Goal: Task Accomplishment & Management: Complete application form

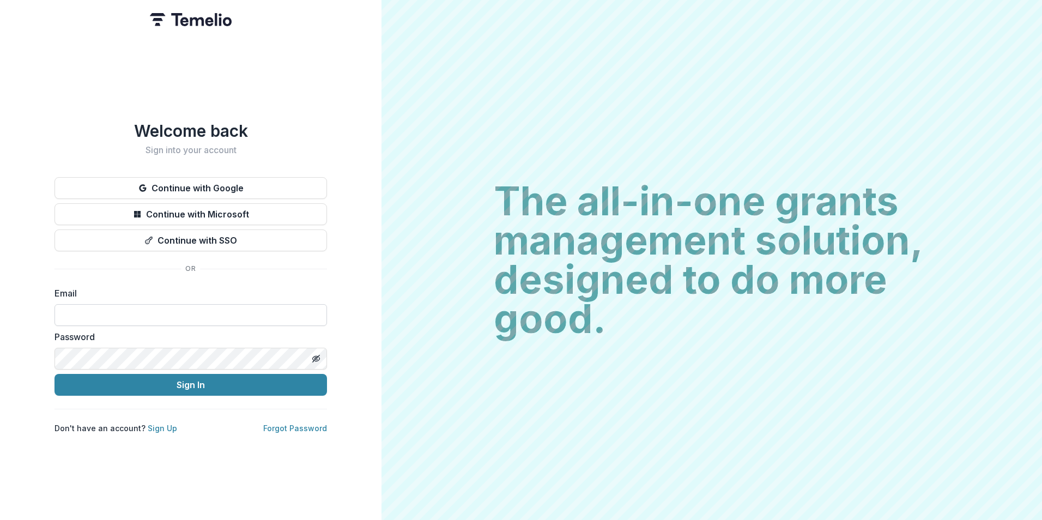
click at [197, 312] on input at bounding box center [190, 315] width 272 height 22
type input "**********"
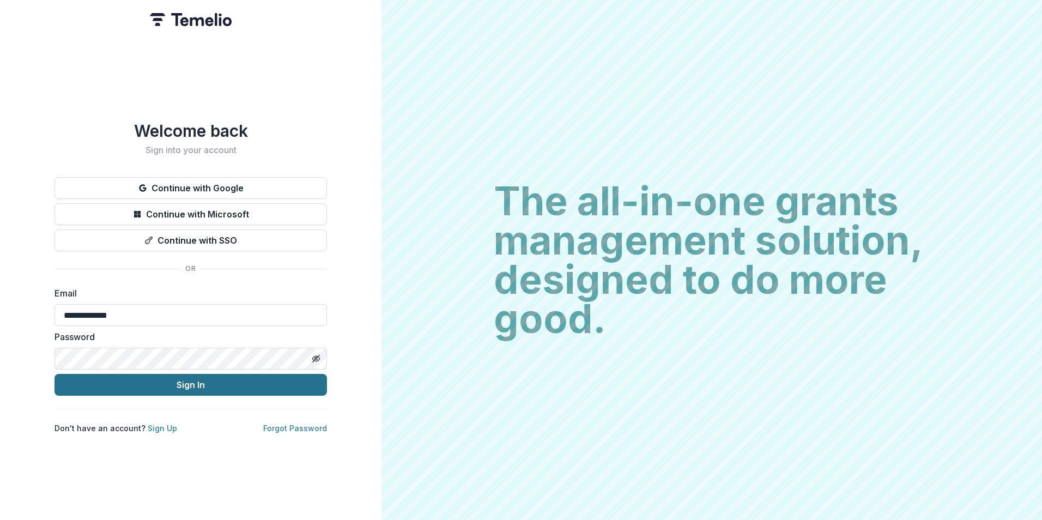
click at [54, 374] on button "Sign In" at bounding box center [190, 385] width 272 height 22
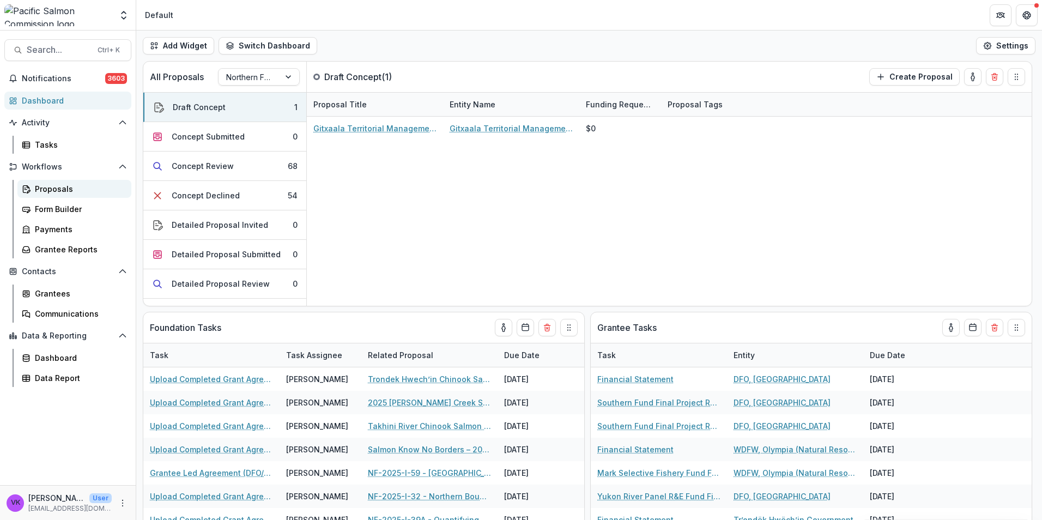
click at [63, 190] on div "Proposals" at bounding box center [79, 188] width 88 height 11
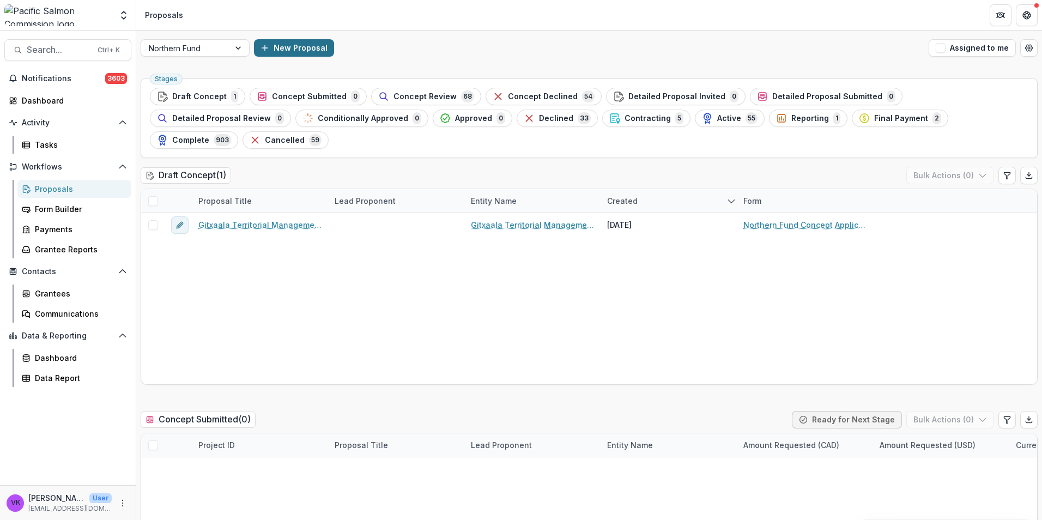
click at [309, 45] on button "New Proposal" at bounding box center [294, 47] width 80 height 17
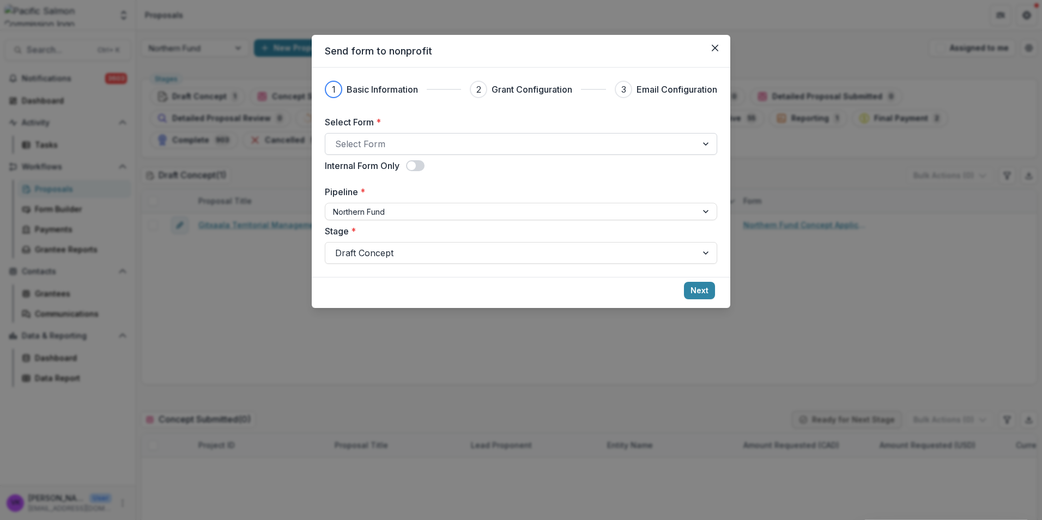
click at [629, 141] on div at bounding box center [511, 143] width 352 height 15
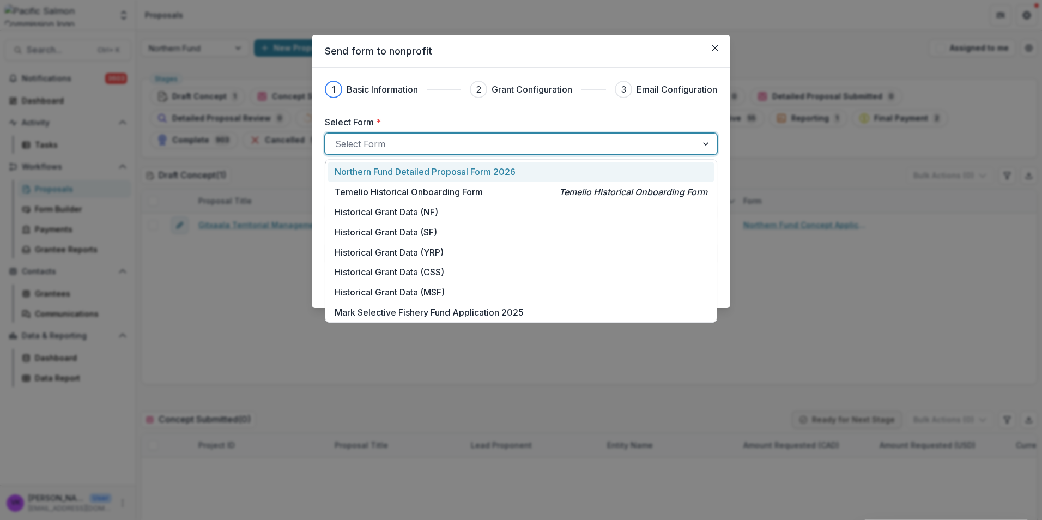
click at [453, 164] on div "Northern Fund Detailed Proposal Form 2026" at bounding box center [520, 172] width 387 height 20
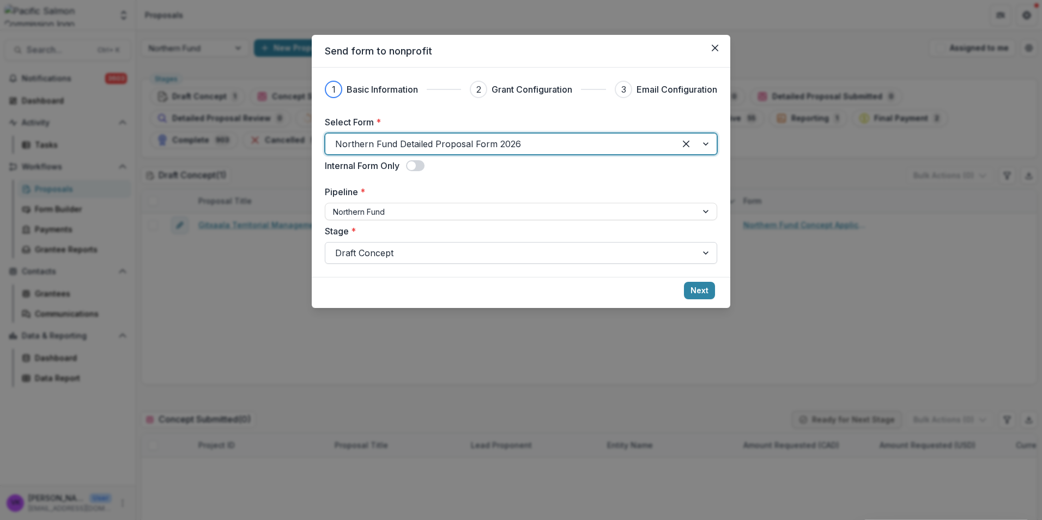
click at [597, 260] on div at bounding box center [511, 252] width 352 height 15
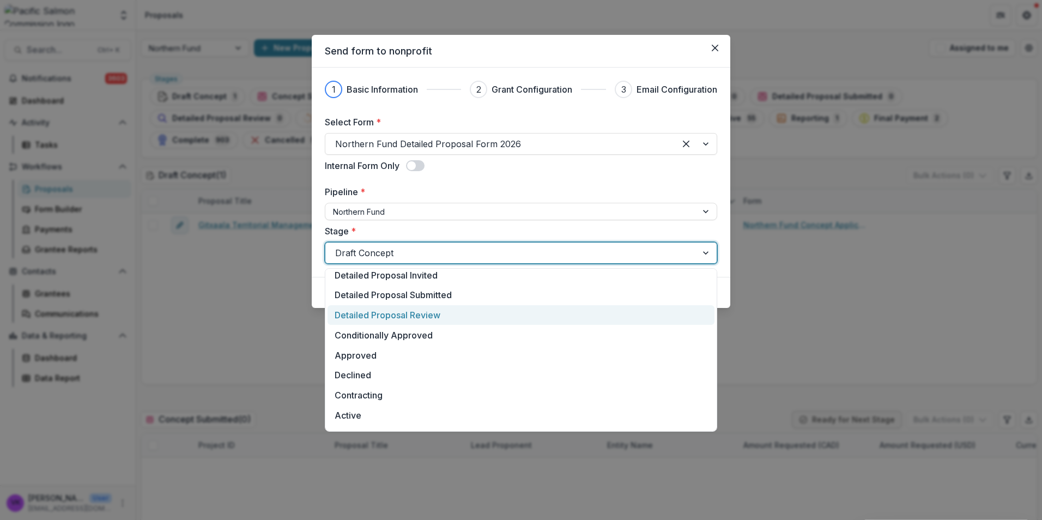
scroll to position [109, 0]
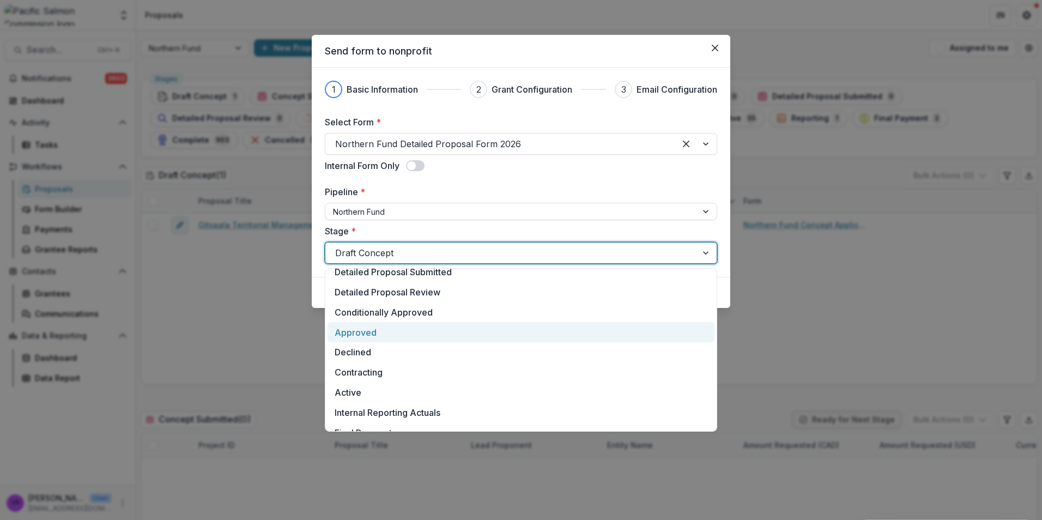
click at [439, 327] on div "Approved" at bounding box center [520, 332] width 387 height 20
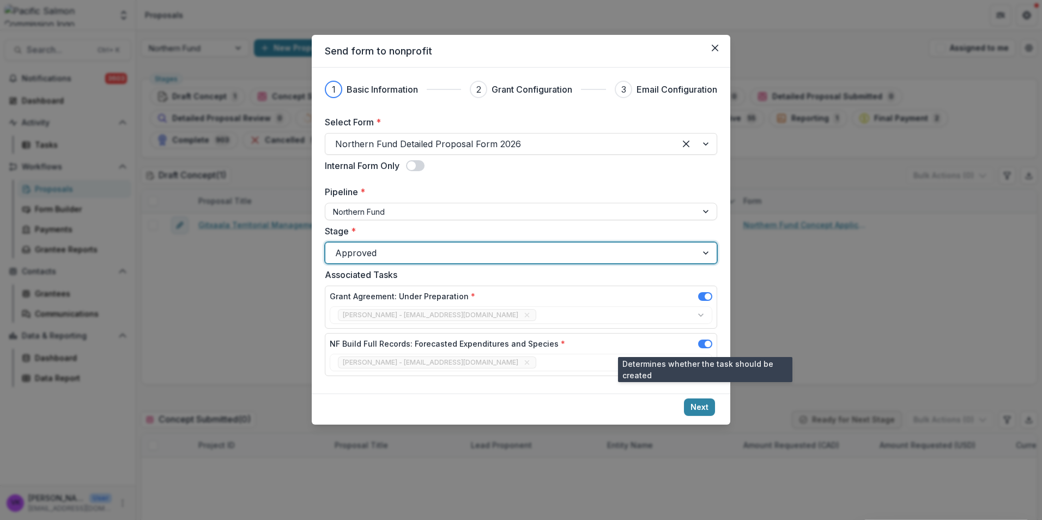
click at [701, 345] on span at bounding box center [705, 343] width 14 height 9
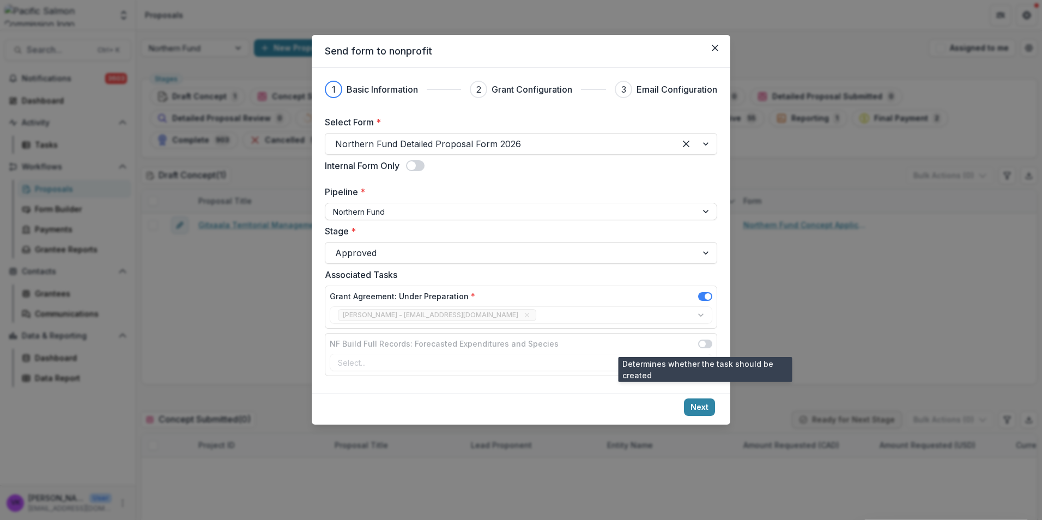
click at [711, 343] on span at bounding box center [705, 343] width 14 height 9
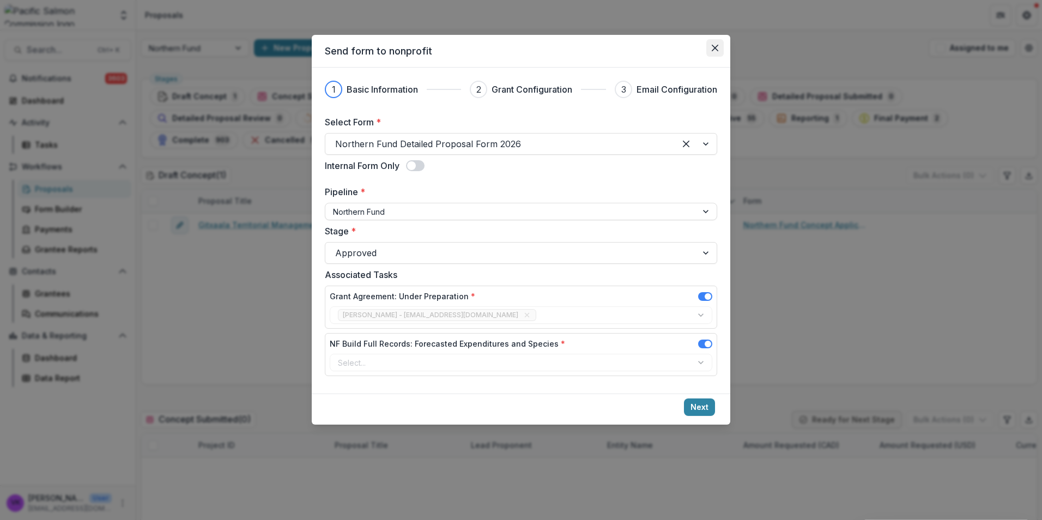
click at [710, 44] on button "Close" at bounding box center [714, 47] width 17 height 17
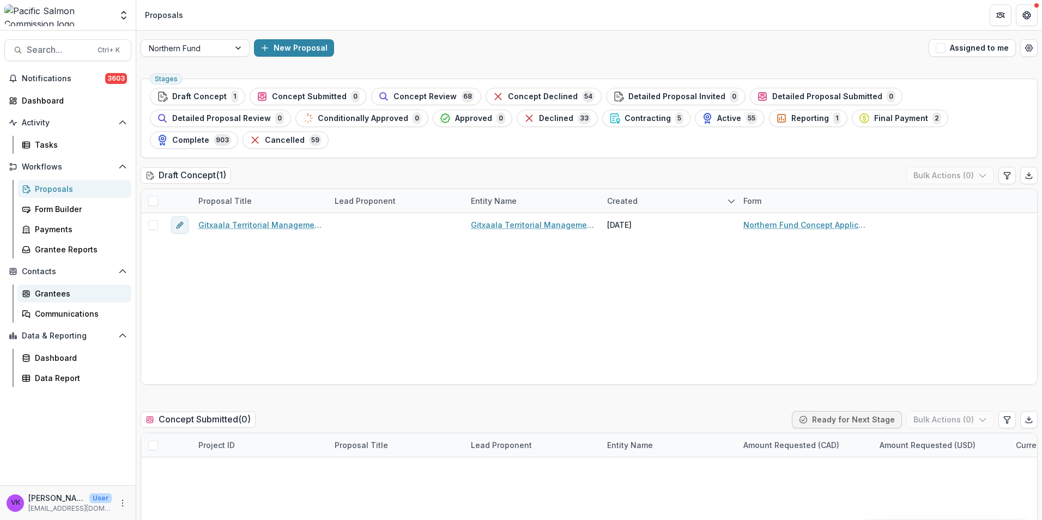
click at [58, 295] on div "Grantees" at bounding box center [79, 293] width 88 height 11
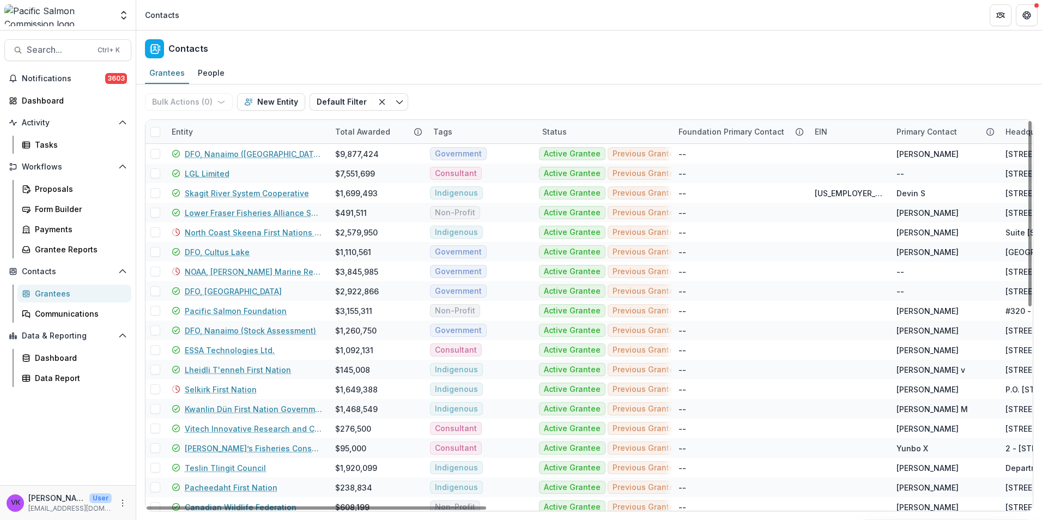
click at [235, 135] on div "Entity" at bounding box center [246, 131] width 163 height 23
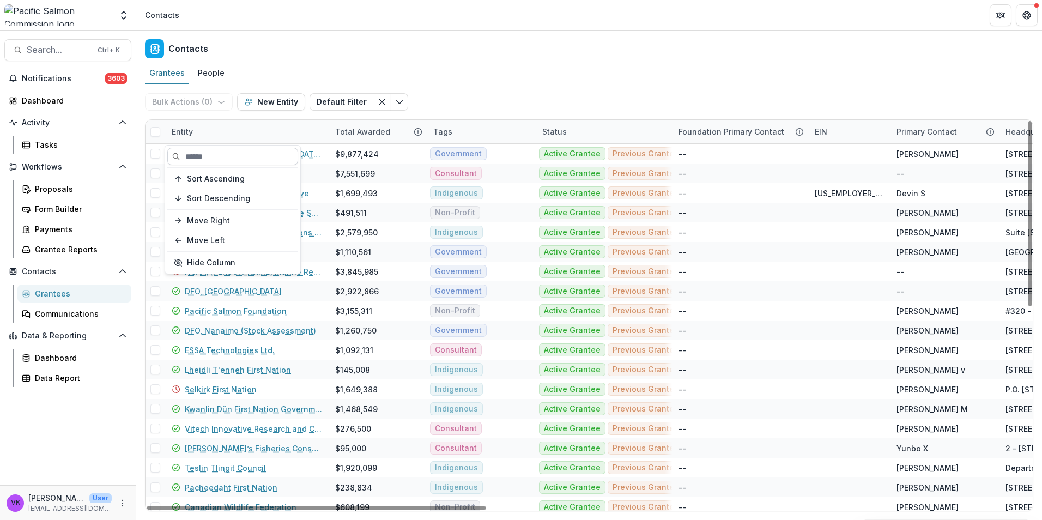
click at [241, 156] on input at bounding box center [232, 156] width 131 height 17
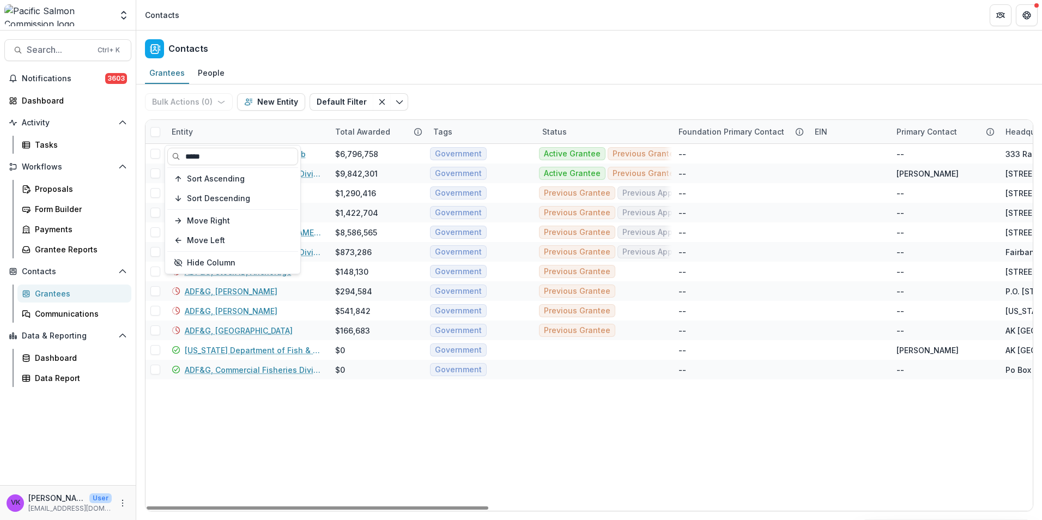
type input "*****"
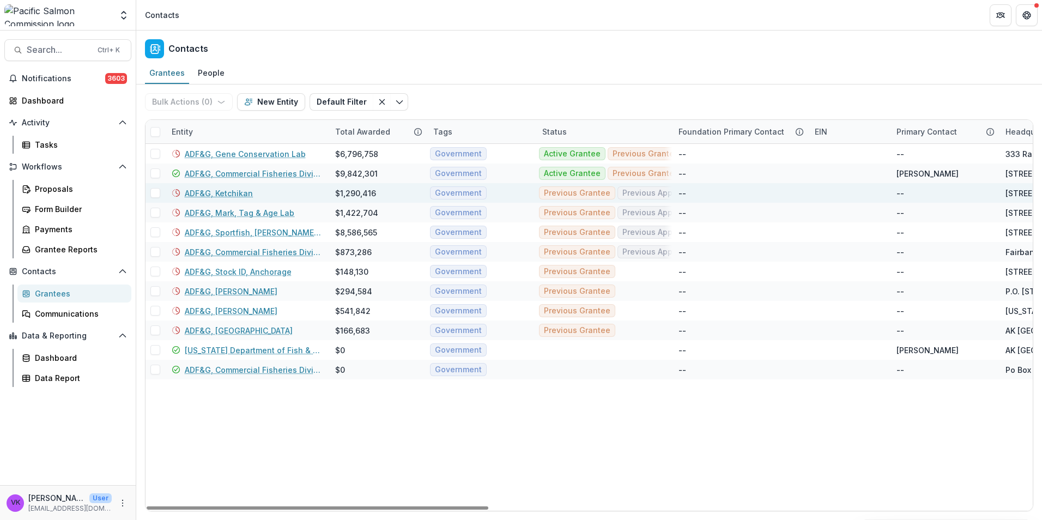
click at [229, 194] on link "ADF&G, Ketchikan" at bounding box center [219, 192] width 68 height 11
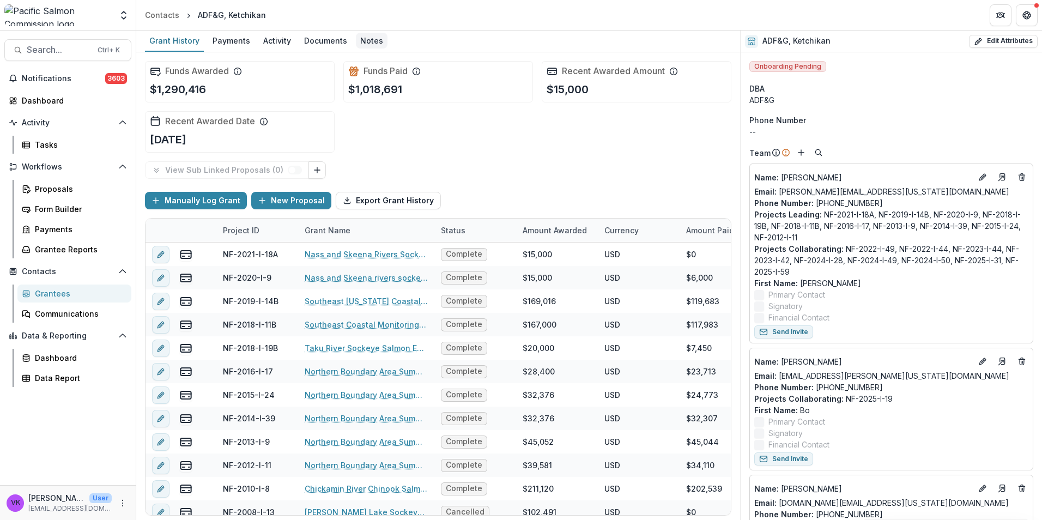
click at [363, 37] on div "Notes" at bounding box center [372, 41] width 32 height 16
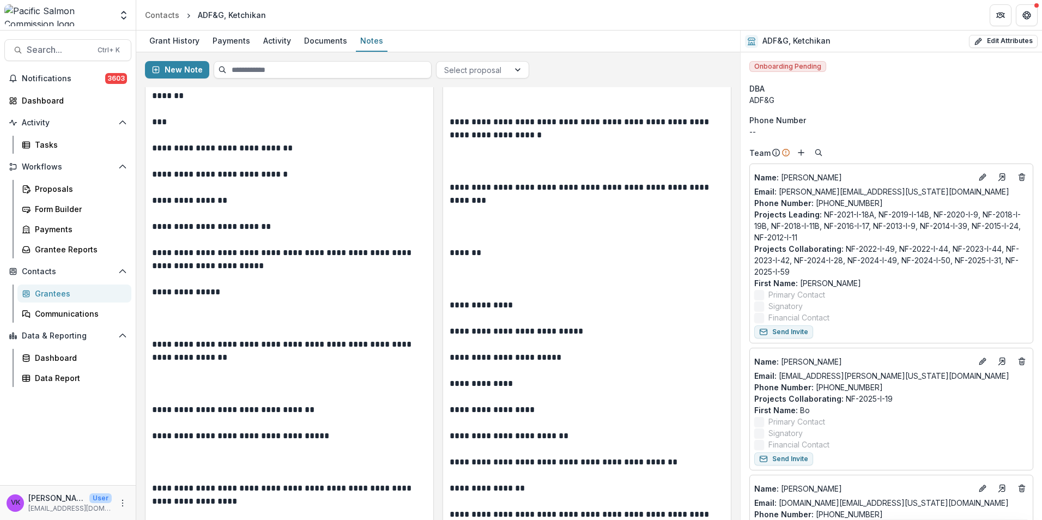
scroll to position [599, 0]
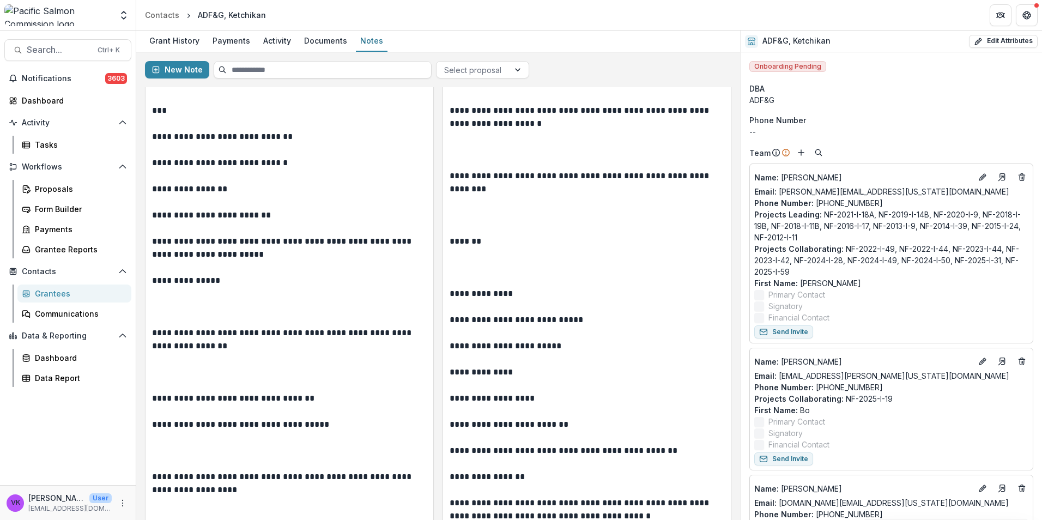
click at [43, 299] on link "Grantees" at bounding box center [74, 293] width 114 height 18
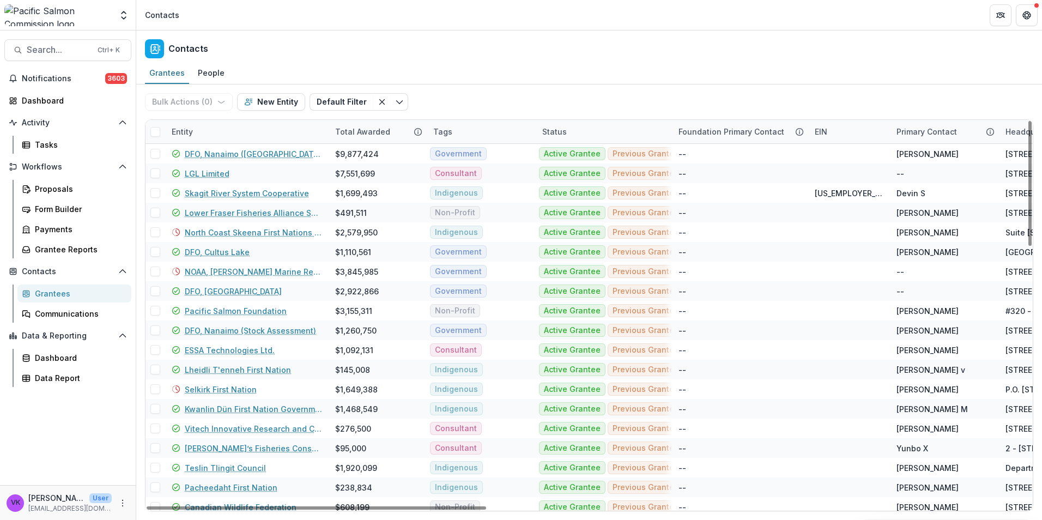
click at [219, 133] on div "Entity" at bounding box center [246, 131] width 163 height 23
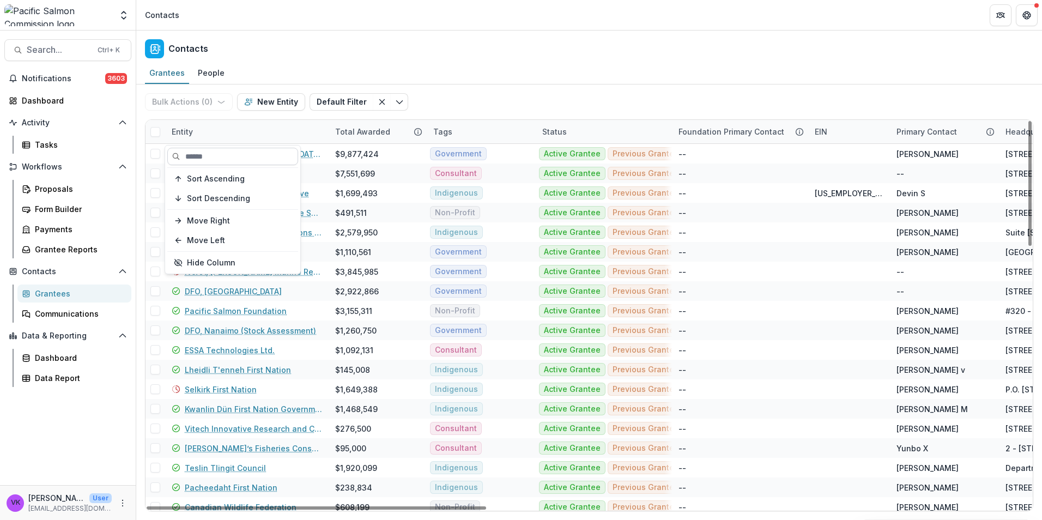
click at [226, 153] on input at bounding box center [232, 156] width 131 height 17
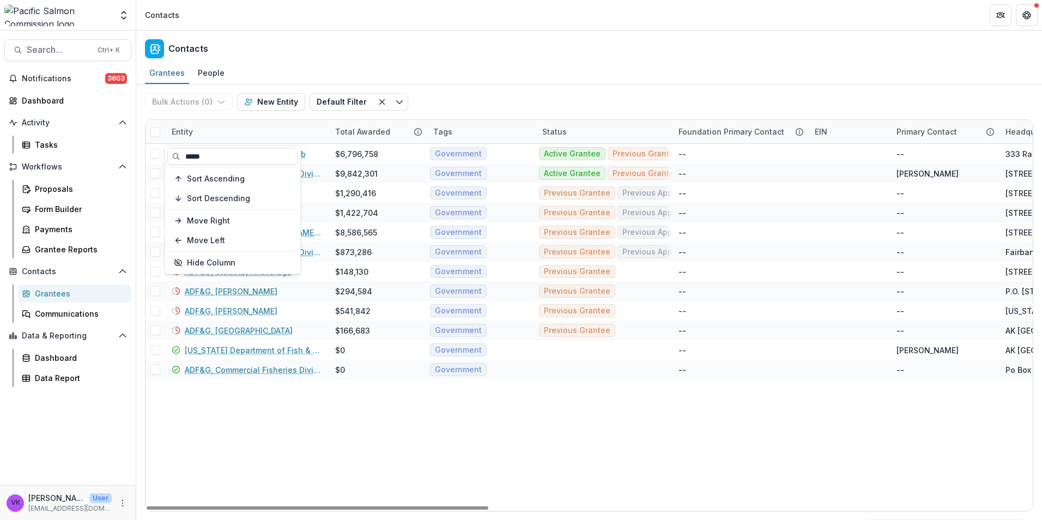
type input "*****"
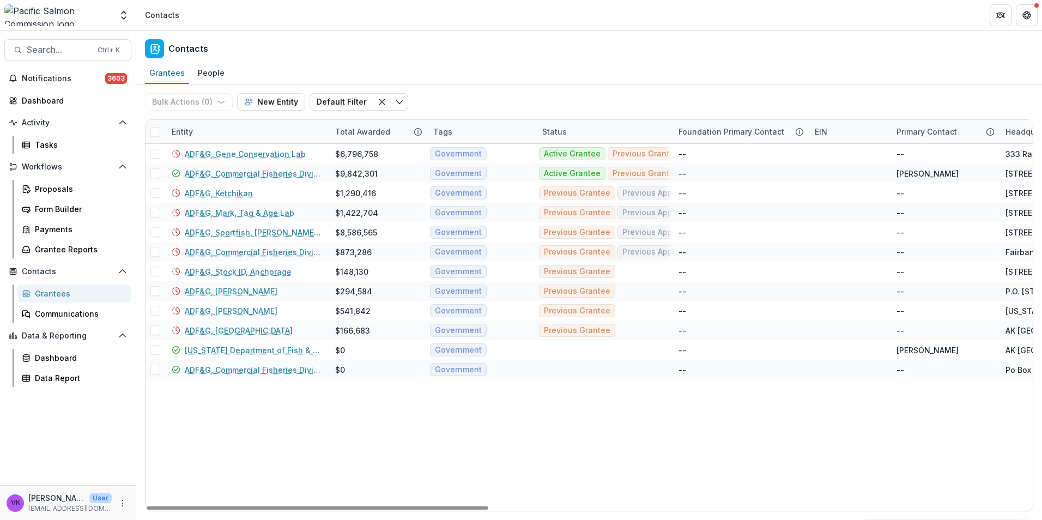
click at [266, 175] on link "ADF&G, Commercial Fisheries Division (Anchorage)" at bounding box center [253, 173] width 137 height 11
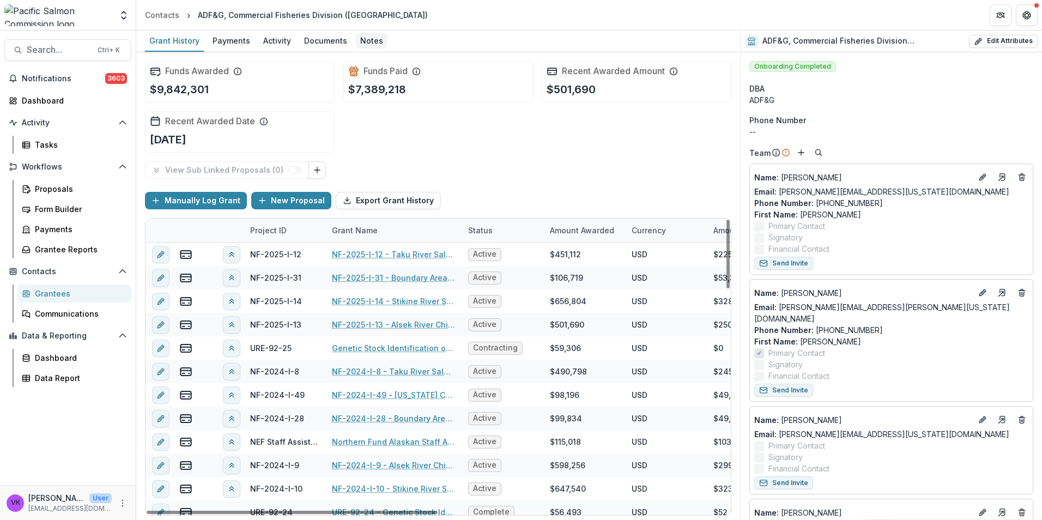
click at [371, 42] on div "Notes" at bounding box center [372, 41] width 32 height 16
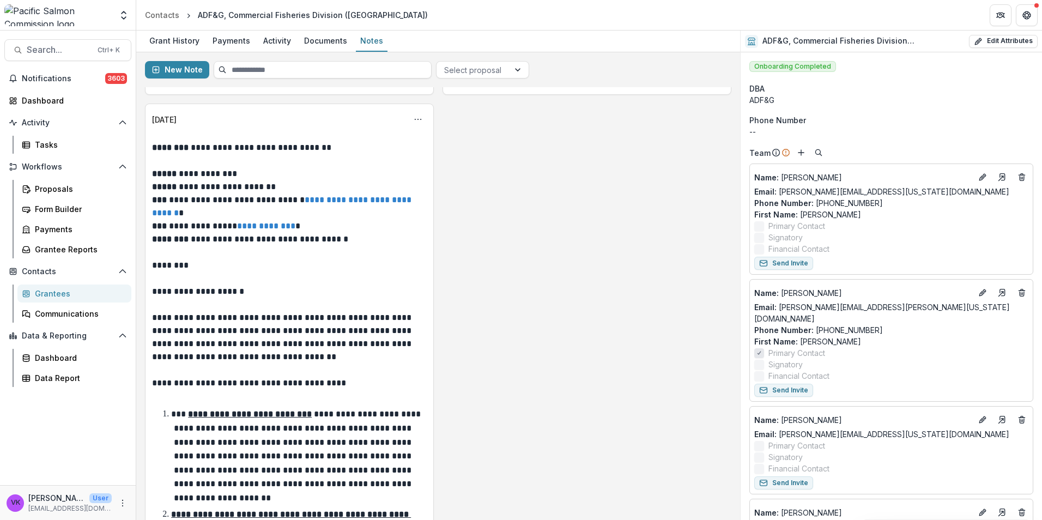
scroll to position [1035, 0]
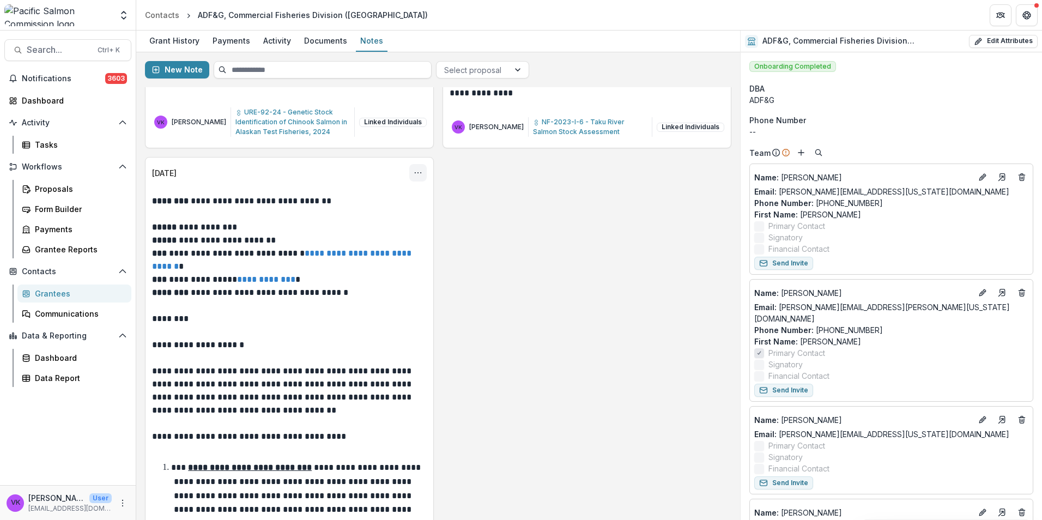
click at [418, 172] on icon "Options" at bounding box center [418, 172] width 9 height 9
click at [330, 219] on button "Edit" at bounding box center [364, 216] width 117 height 18
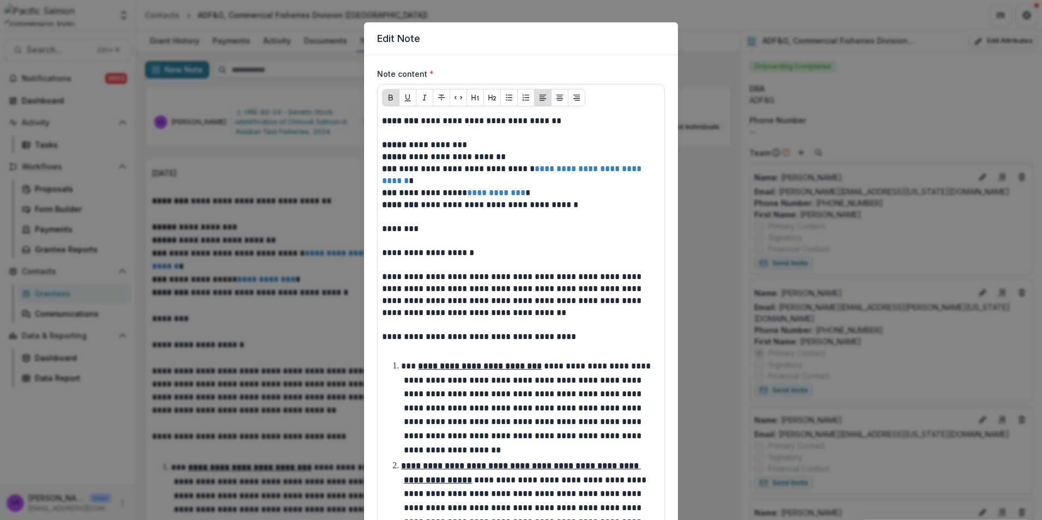
scroll to position [0, 0]
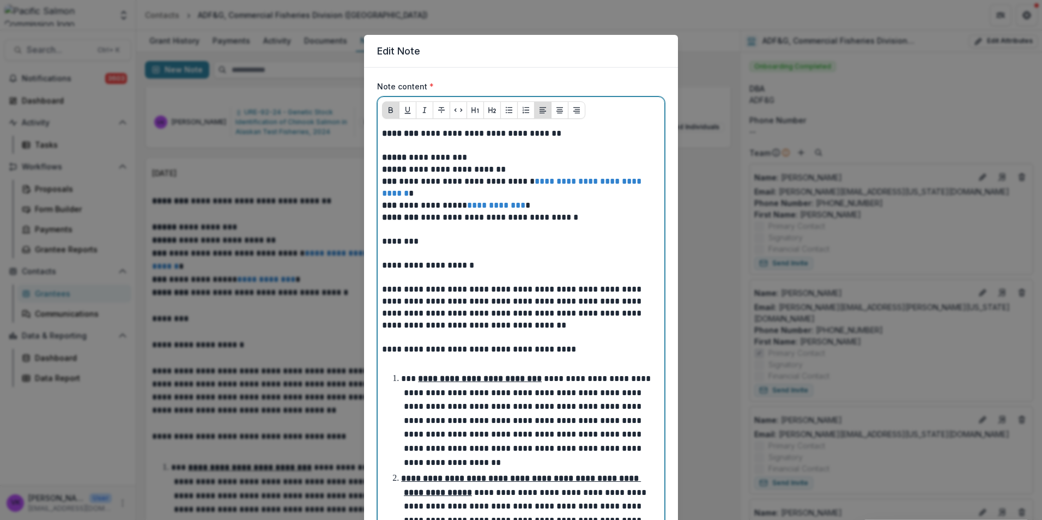
drag, startPoint x: 404, startPoint y: 143, endPoint x: 409, endPoint y: 162, distance: 19.6
click at [404, 144] on p at bounding box center [521, 145] width 278 height 12
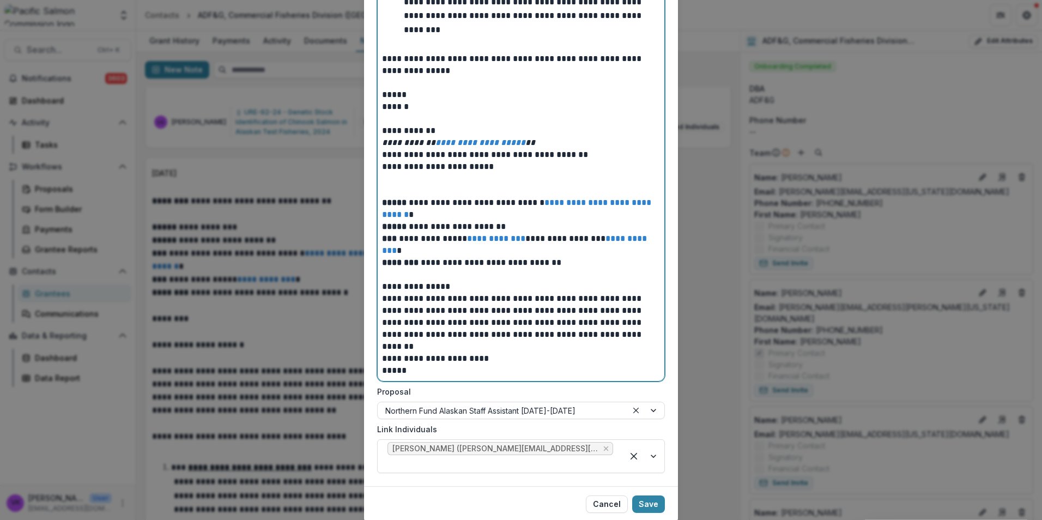
scroll to position [1155, 0]
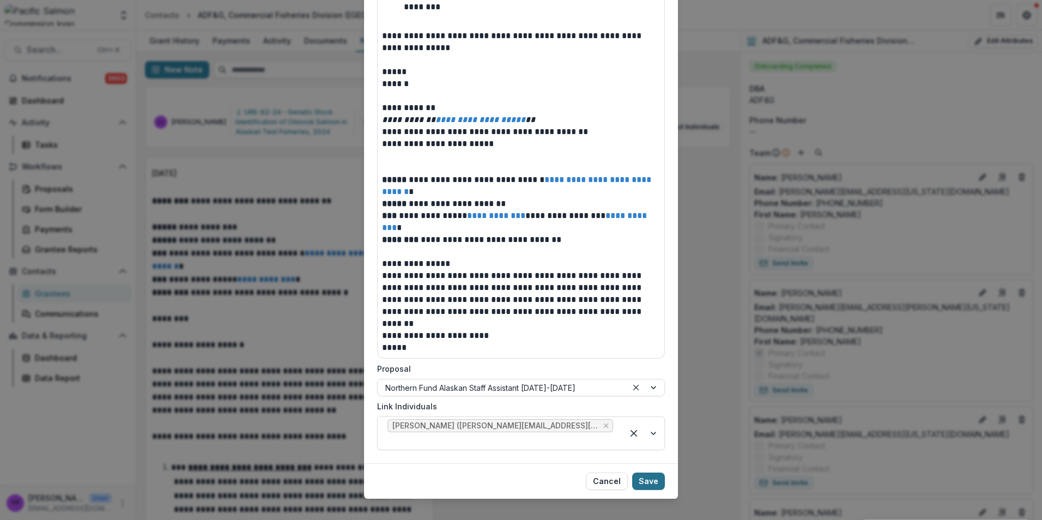
click at [645, 472] on button "Save" at bounding box center [648, 480] width 33 height 17
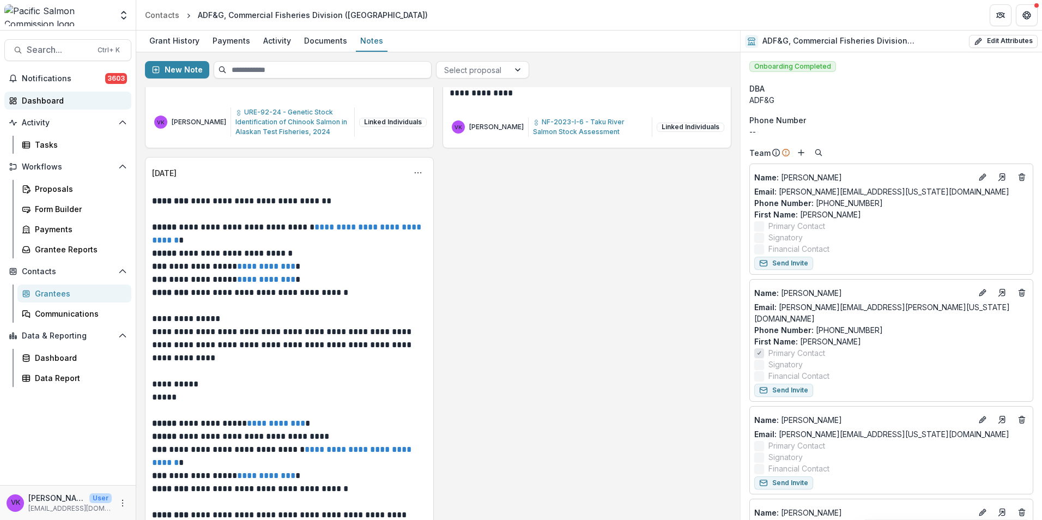
click at [38, 101] on div "Dashboard" at bounding box center [72, 100] width 101 height 11
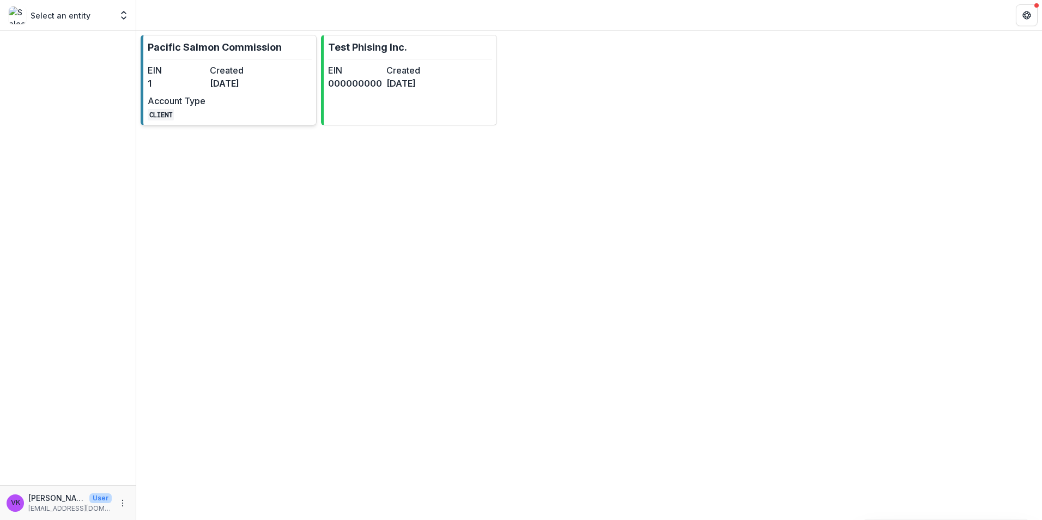
click at [225, 55] on link "Pacific Salmon Commission EIN 1 Created [DATE] Account Type CLIENT" at bounding box center [229, 80] width 176 height 90
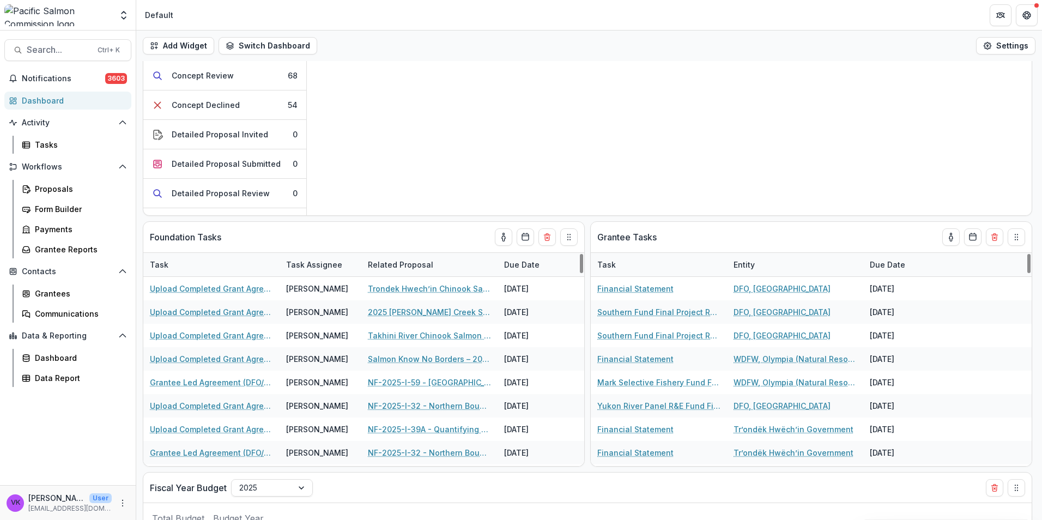
scroll to position [163, 0]
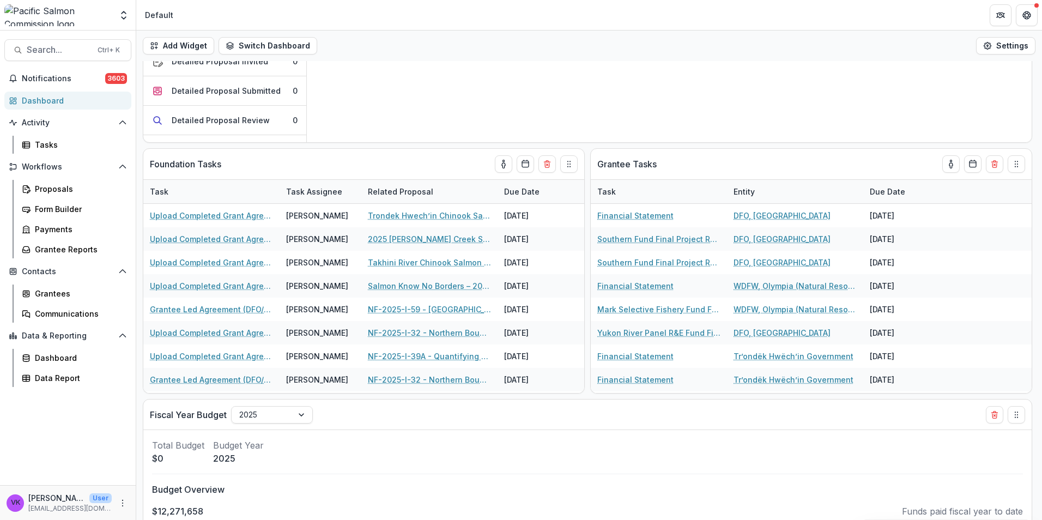
click at [645, 86] on div "Gitxaala Territorial Management Agency - 2025 - Northern Fund Concept Applicati…" at bounding box center [669, 47] width 725 height 189
